Goal: Task Accomplishment & Management: Use online tool/utility

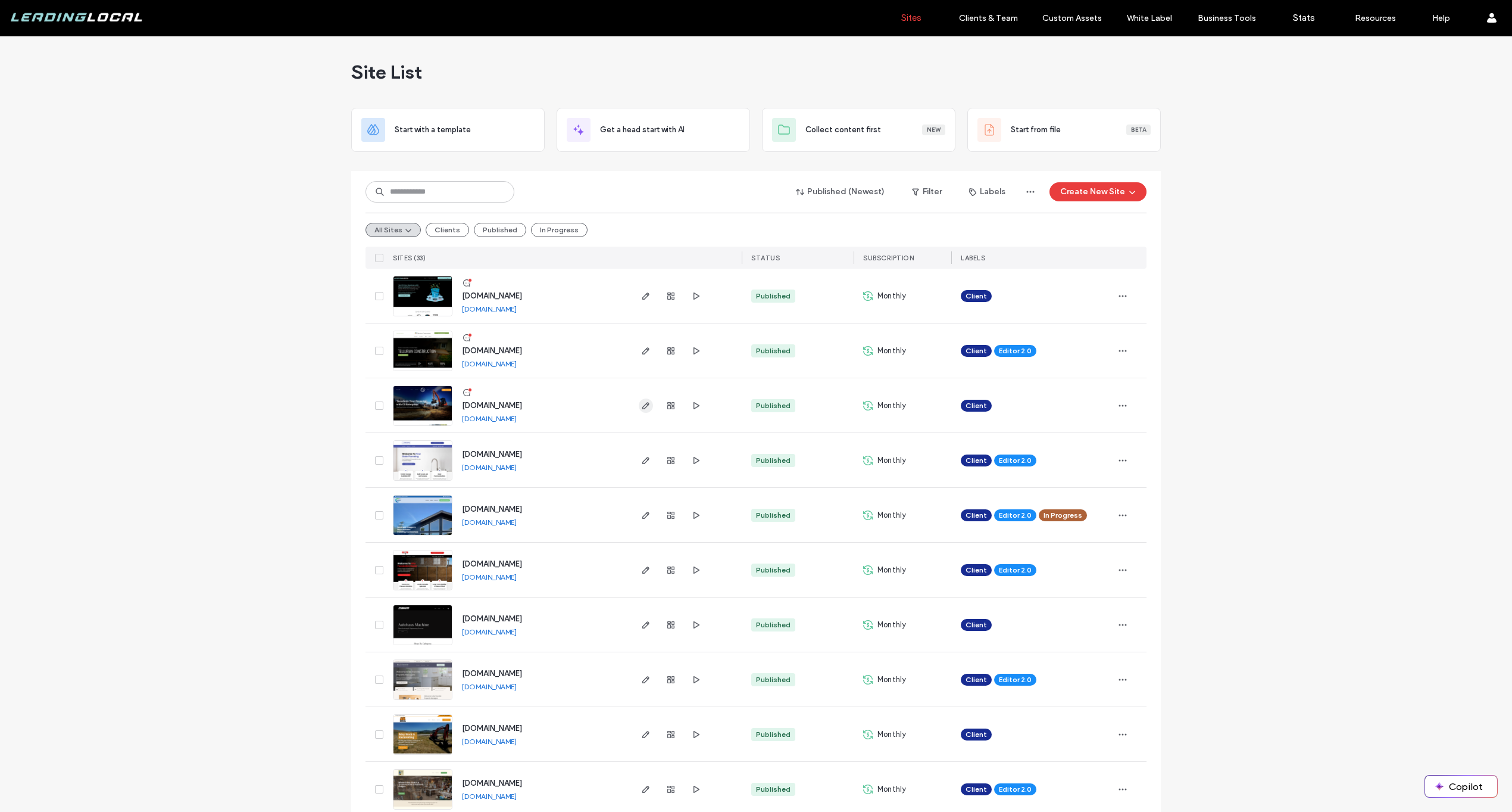
click at [636, 408] on div at bounding box center [685, 405] width 113 height 54
click at [642, 405] on use "button" at bounding box center [646, 406] width 7 height 7
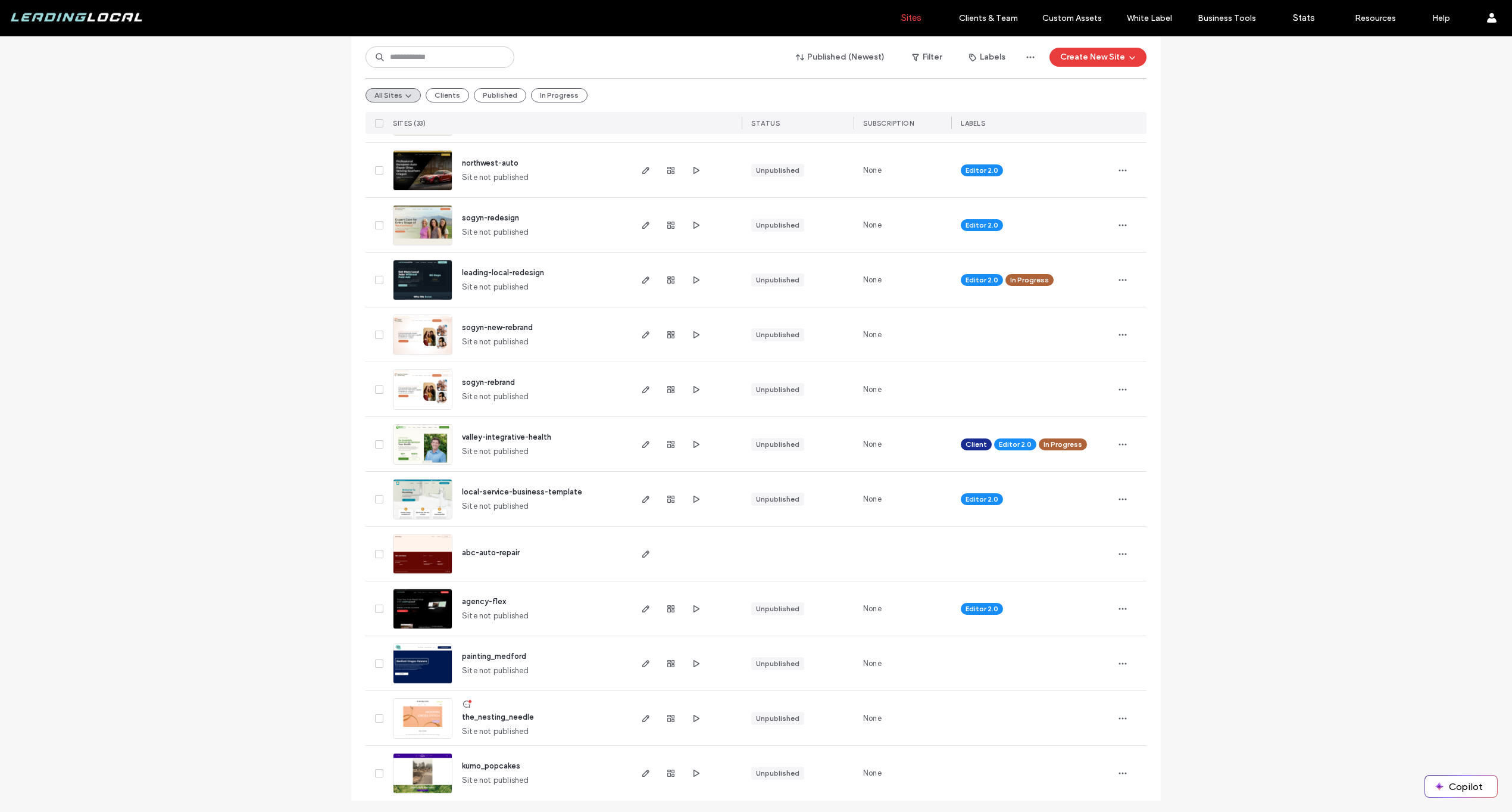
scroll to position [1279, 0]
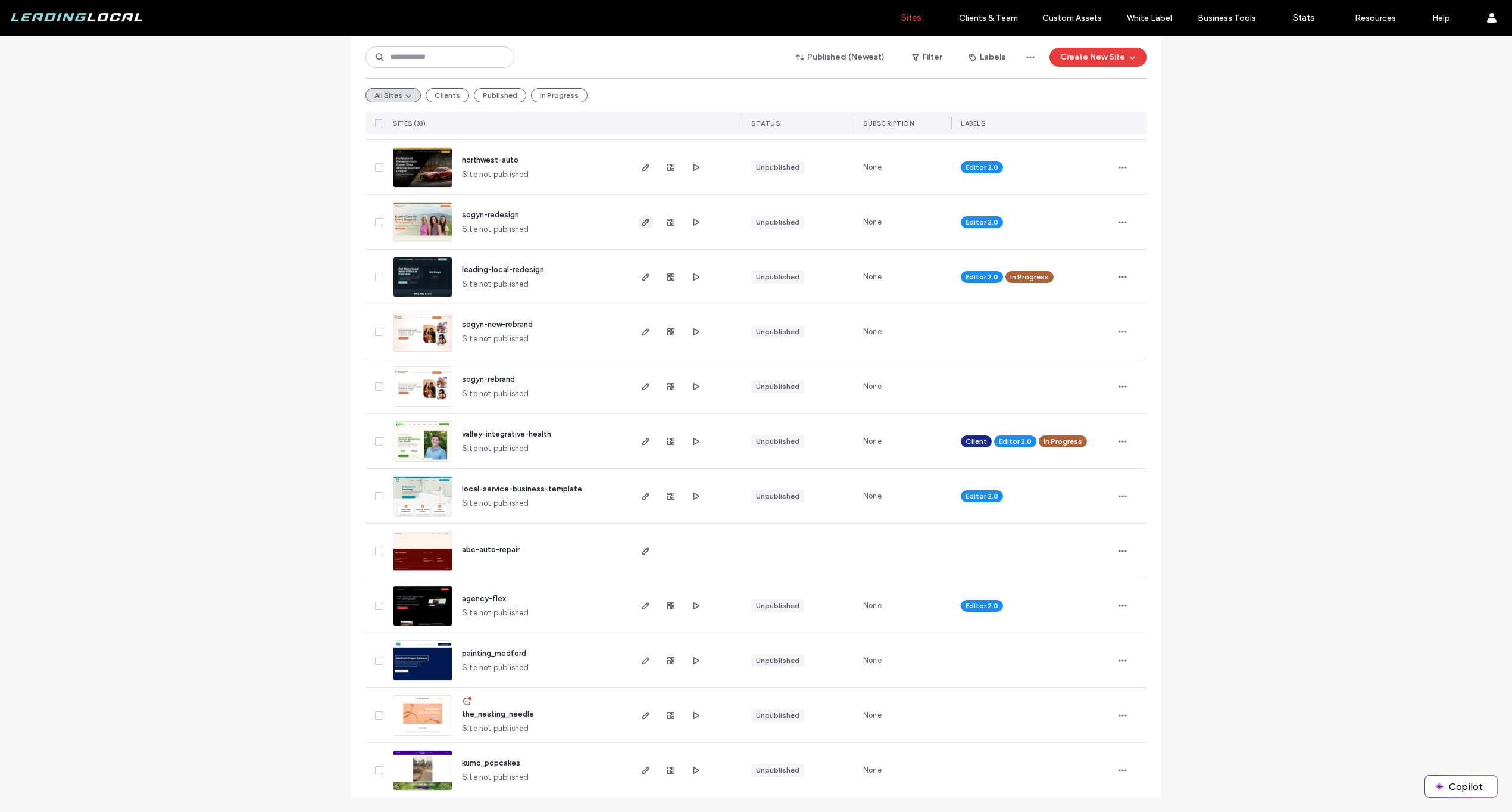
click at [641, 223] on icon "button" at bounding box center [645, 222] width 9 height 9
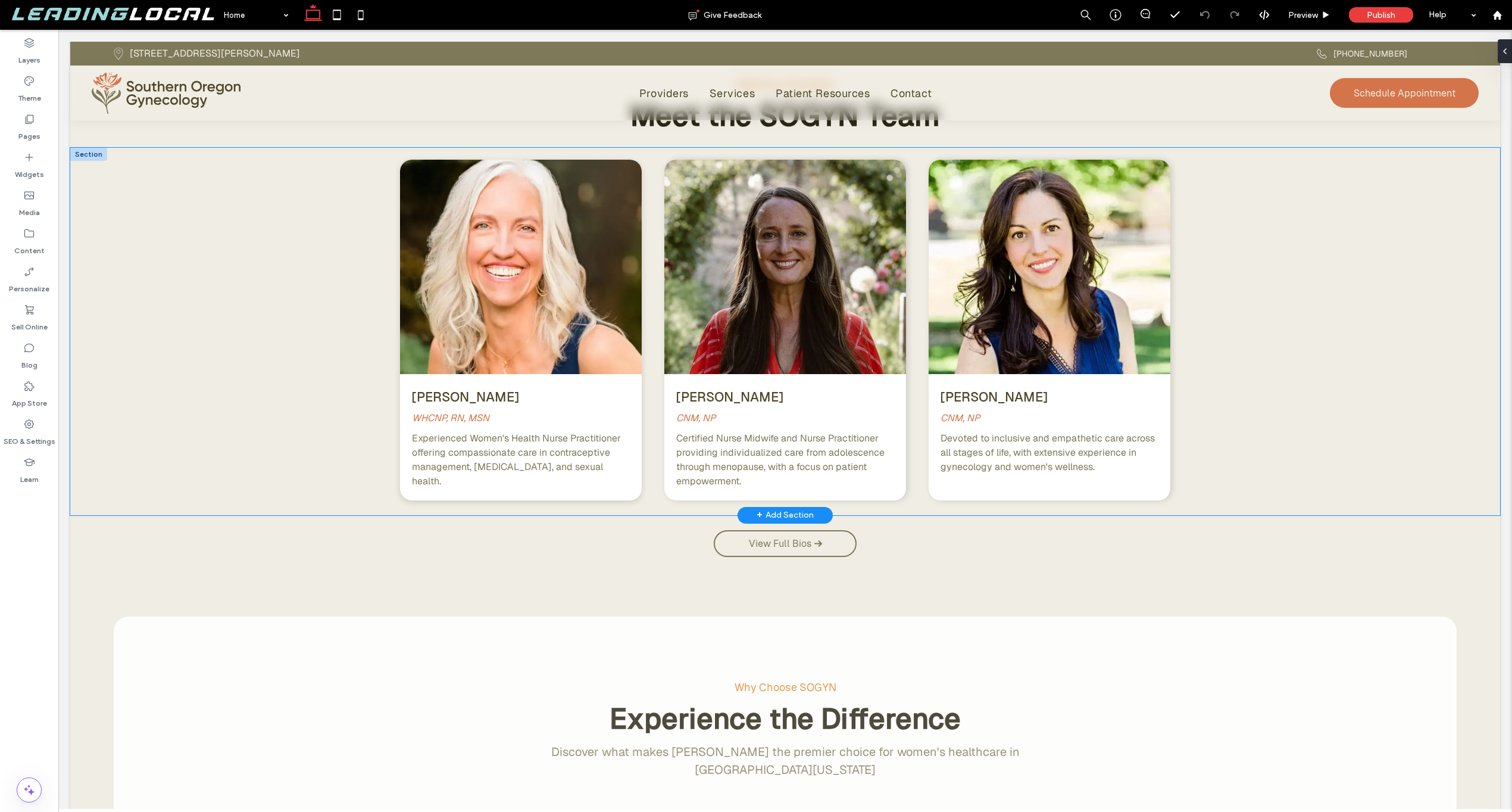
scroll to position [2073, 0]
